Goal: Information Seeking & Learning: Understand process/instructions

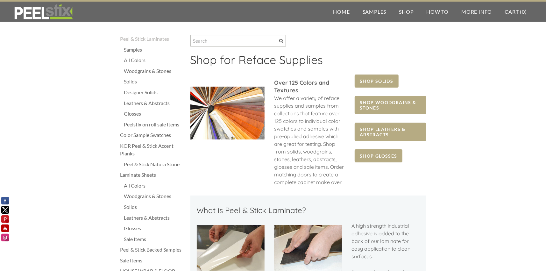
click at [166, 68] on div "Woodgrains & Stones" at bounding box center [154, 71] width 60 height 8
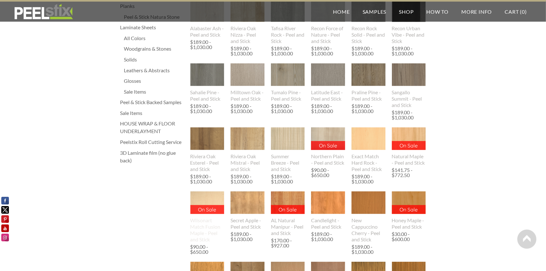
scroll to position [95, 0]
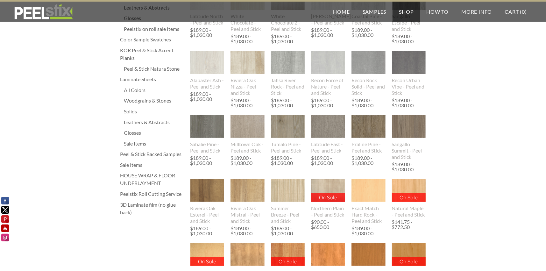
click at [164, 101] on div "Woodgrains & Stones" at bounding box center [154, 101] width 60 height 8
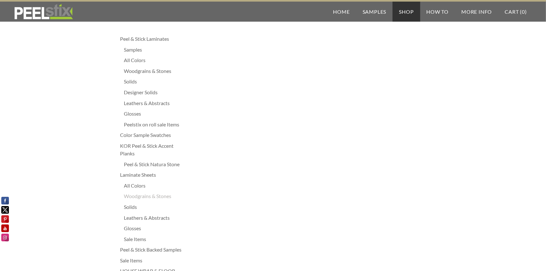
click at [271, 104] on div "Peel & Stick Laminates Samples All Colors Woodgrains & Stones Solids Designer S…" at bounding box center [273, 173] width 306 height 283
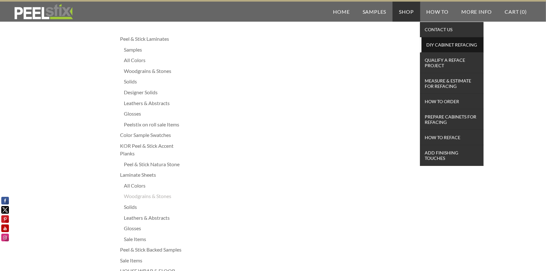
click at [448, 41] on span "DIY Cabinet Refacing" at bounding box center [452, 44] width 59 height 9
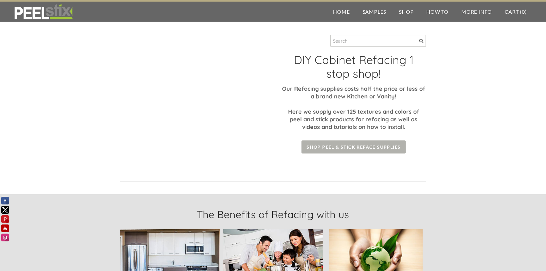
click at [333, 153] on span "Shop Peel & Stick Reface Supplies" at bounding box center [353, 146] width 104 height 13
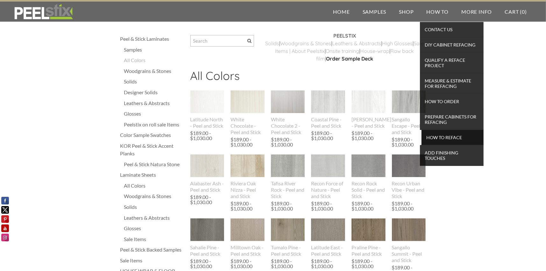
click at [446, 133] on span "How To Reface" at bounding box center [452, 137] width 59 height 9
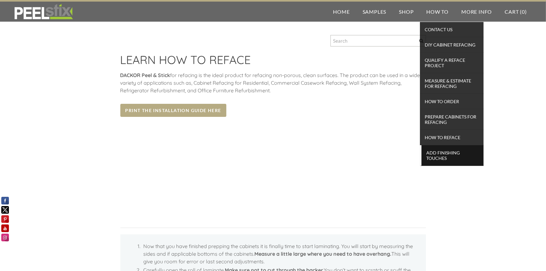
click at [441, 153] on span "Add Finishing Touches" at bounding box center [452, 155] width 59 height 14
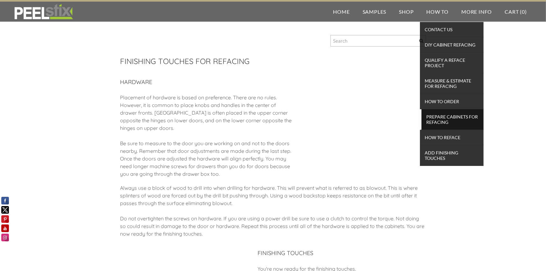
click at [445, 114] on span "Prepare Cabinets for Refacing" at bounding box center [452, 119] width 59 height 14
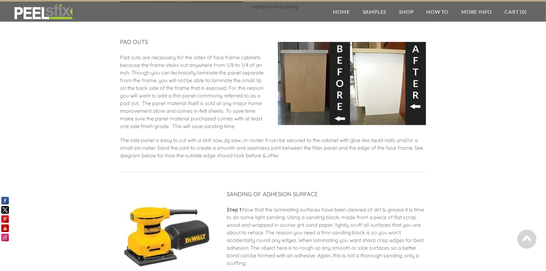
scroll to position [439, 0]
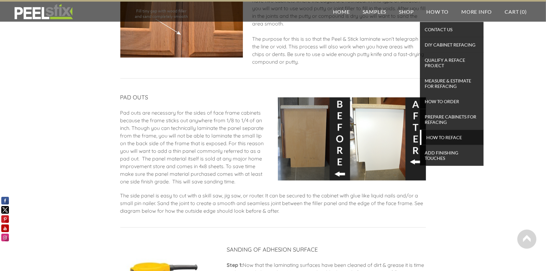
click at [436, 133] on span "How To Reface" at bounding box center [452, 137] width 59 height 9
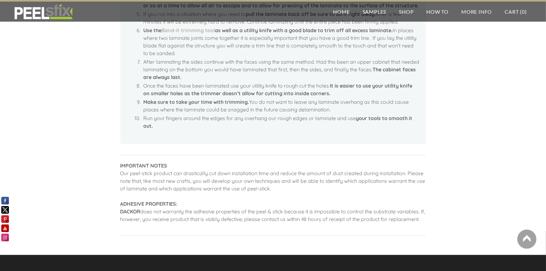
scroll to position [382, 0]
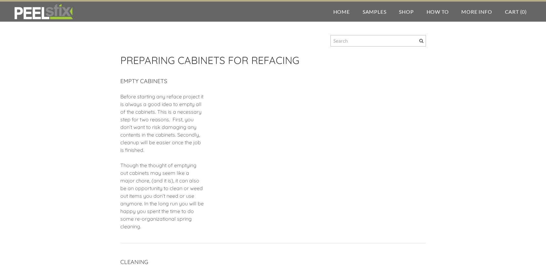
scroll to position [439, 0]
